Goal: Task Accomplishment & Management: Use online tool/utility

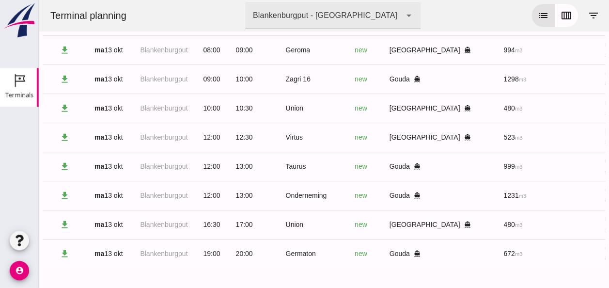
scroll to position [0, 250]
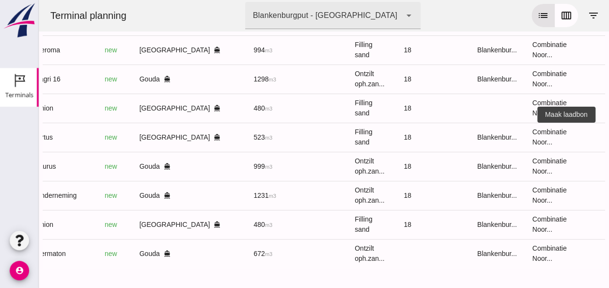
click at [608, 133] on icon "receipt_long" at bounding box center [619, 137] width 9 height 9
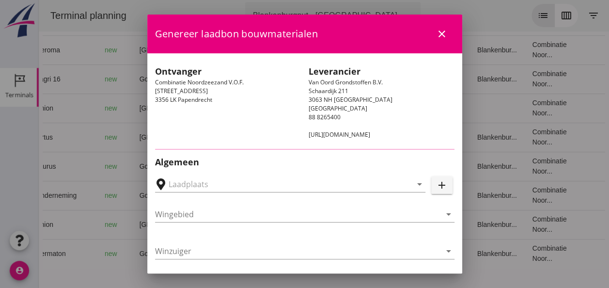
type input "[PERSON_NAME], [GEOGRAPHIC_DATA]"
type input "Virtus"
type input "[PERSON_NAME]"
type input "523"
type input "Ophoogzand (6120)"
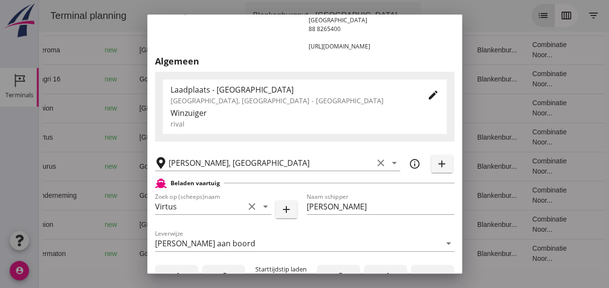
scroll to position [194, 0]
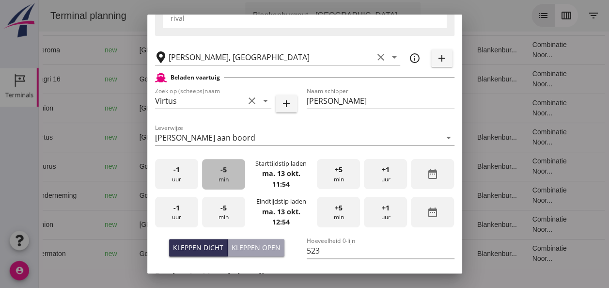
click at [224, 179] on div "-5 min" at bounding box center [223, 174] width 43 height 31
click at [225, 179] on div "-5 min" at bounding box center [223, 174] width 43 height 31
click at [227, 179] on div "-5 min" at bounding box center [223, 174] width 43 height 31
click at [228, 180] on div "-5 min" at bounding box center [223, 174] width 43 height 31
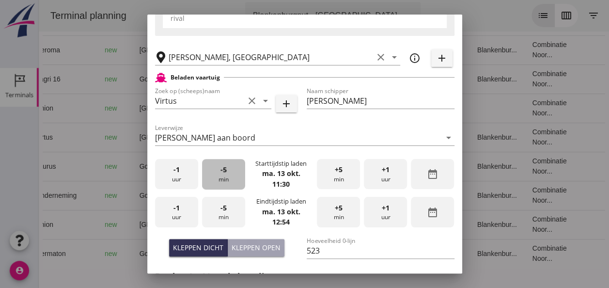
click at [228, 180] on div "-5 min" at bounding box center [223, 174] width 43 height 31
click at [229, 179] on div "-5 min" at bounding box center [223, 174] width 43 height 31
click at [174, 214] on div "-1 uur" at bounding box center [176, 212] width 43 height 31
click at [229, 210] on div "-5 min" at bounding box center [223, 212] width 43 height 31
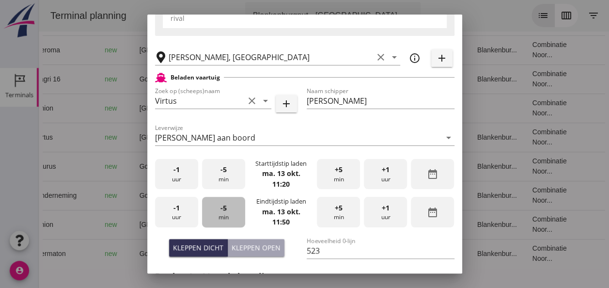
click at [229, 209] on div "-5 min" at bounding box center [223, 212] width 43 height 31
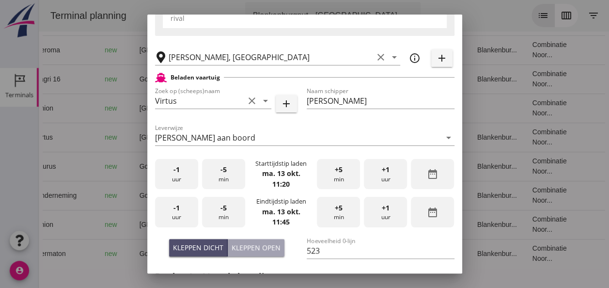
click at [195, 249] on div "Kleppen dicht" at bounding box center [198, 247] width 50 height 10
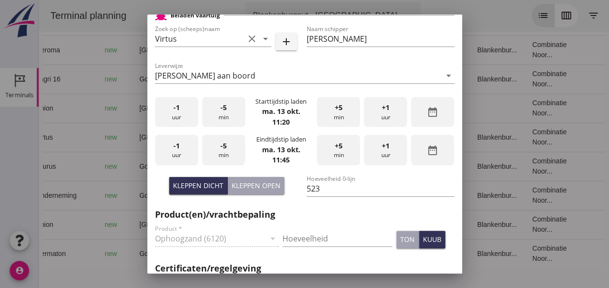
scroll to position [291, 0]
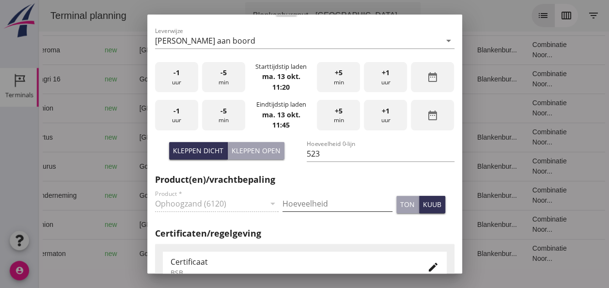
click at [299, 198] on input "Hoeveelheid" at bounding box center [337, 204] width 110 height 16
type input "523"
click at [423, 203] on div "kuub" at bounding box center [432, 204] width 18 height 10
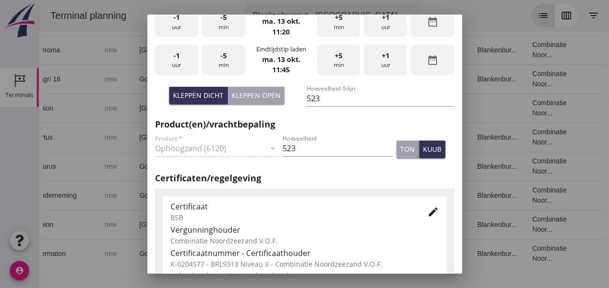
scroll to position [436, 0]
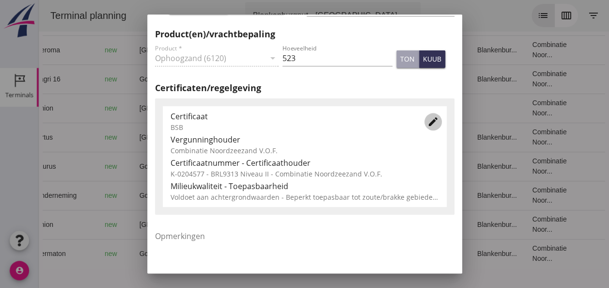
click at [427, 119] on icon "edit" at bounding box center [433, 122] width 12 height 12
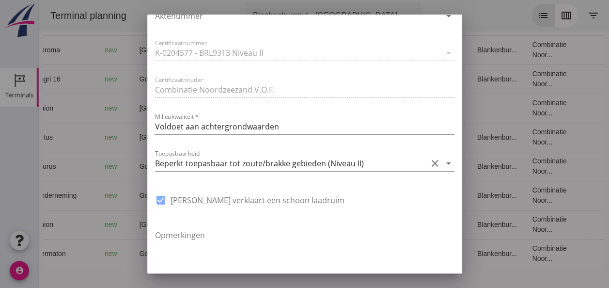
scroll to position [678, 0]
click at [443, 161] on icon "arrow_drop_down" at bounding box center [449, 162] width 12 height 12
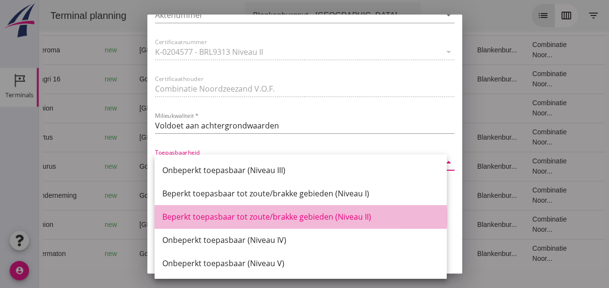
click at [361, 217] on div "Beperkt toepasbaar tot zoute/brakke gebieden (Niveau II)" at bounding box center [300, 217] width 277 height 12
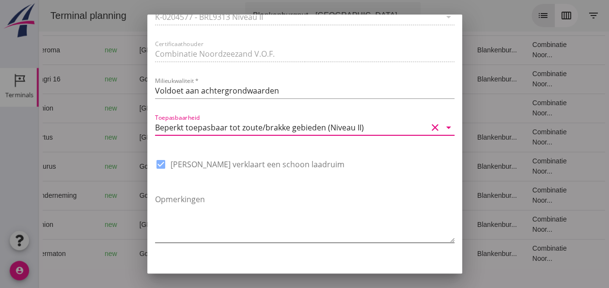
scroll to position [734, 0]
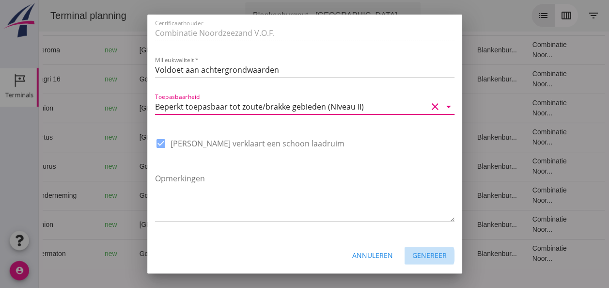
click at [419, 252] on div "Genereer" at bounding box center [429, 255] width 34 height 10
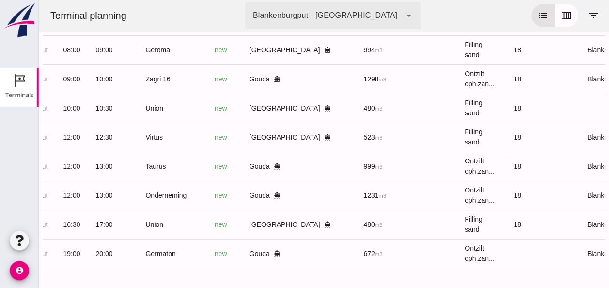
scroll to position [0, 62]
